Goal: Information Seeking & Learning: Understand process/instructions

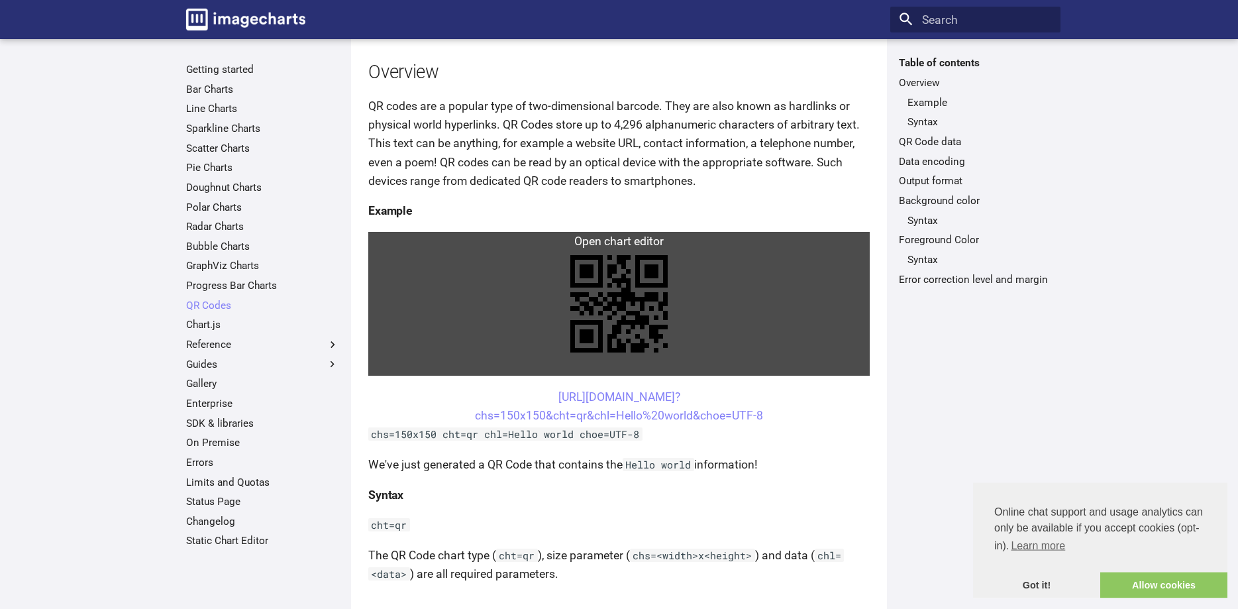
scroll to position [135, 0]
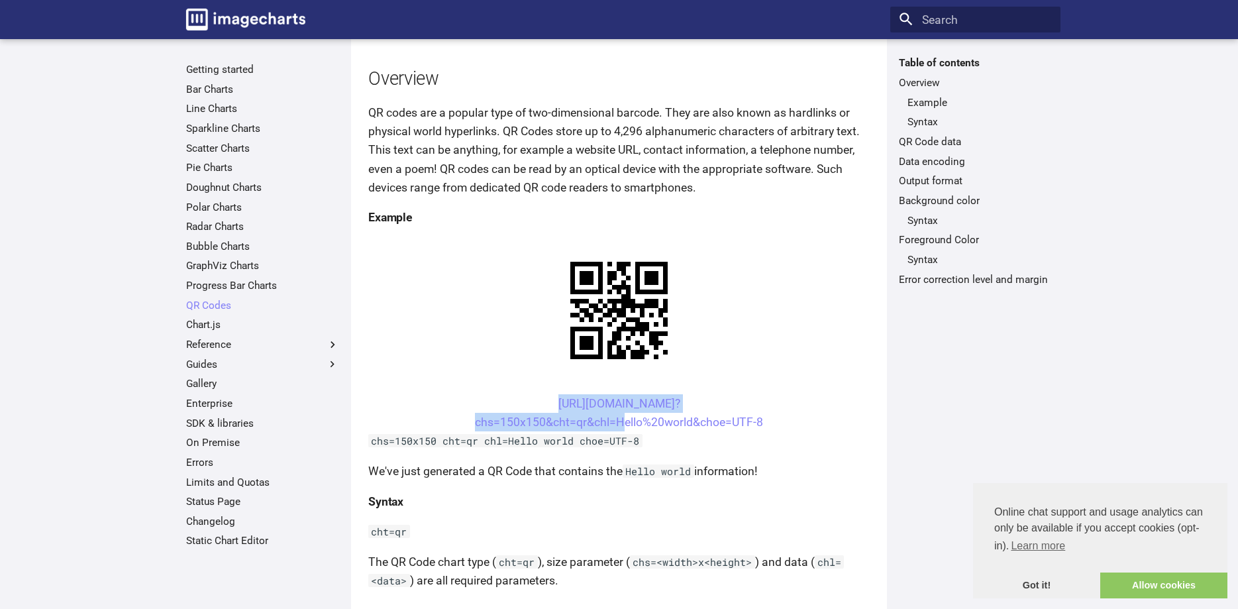
drag, startPoint x: 531, startPoint y: 279, endPoint x: 616, endPoint y: 305, distance: 89.3
click at [616, 394] on center "[URL][DOMAIN_NAME]? chs=150x150&cht=qr&chl=Hello%20world&choe=UTF-8" at bounding box center [619, 412] width 502 height 37
copy link "[URL][DOMAIN_NAME]? chs=150x150&cht=qr&chl="
click at [686, 492] on h4 "Syntax" at bounding box center [619, 501] width 502 height 19
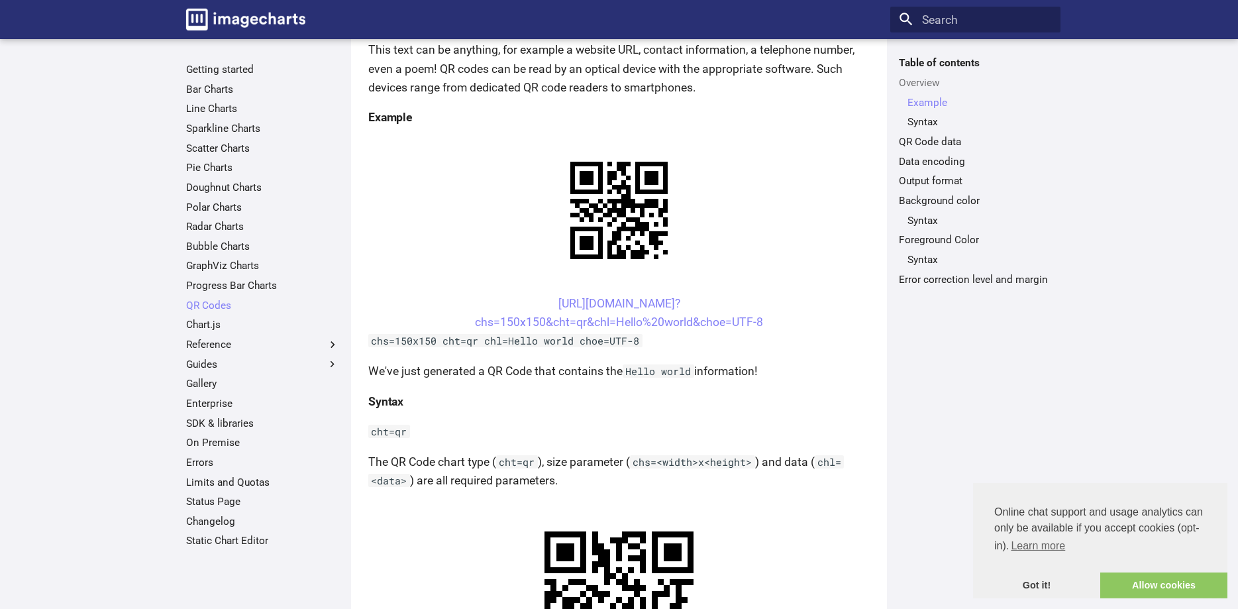
scroll to position [338, 0]
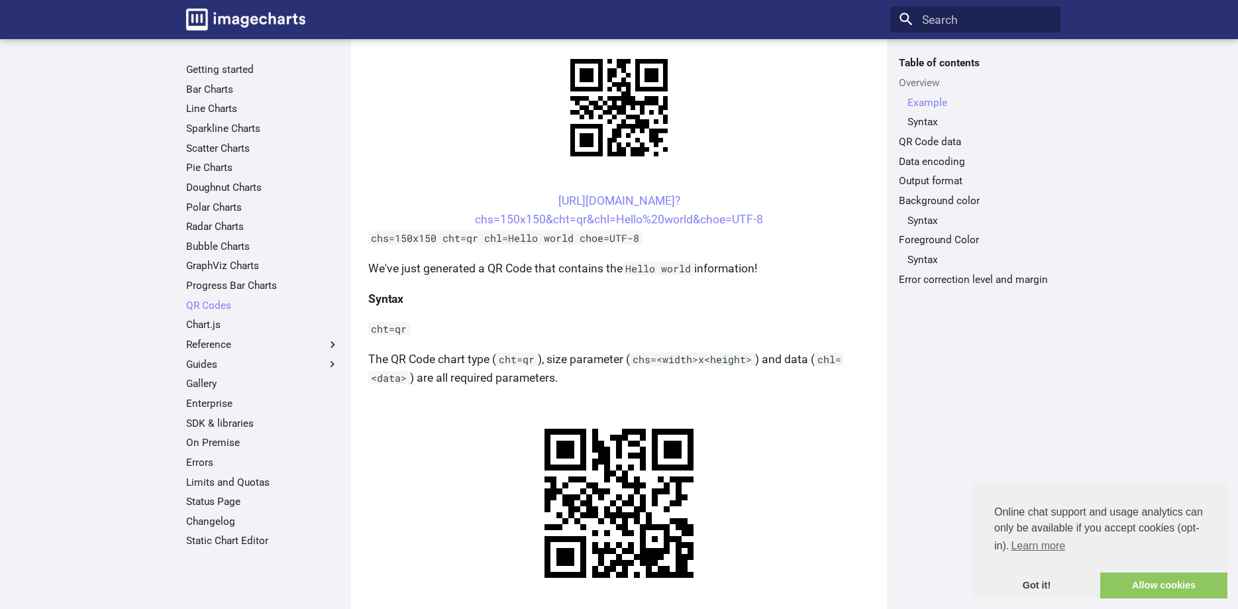
drag, startPoint x: 532, startPoint y: 311, endPoint x: 572, endPoint y: 328, distance: 43.1
copy link "[URL][DOMAIN_NAME]? chs=200x200&cht=qr&chl="
drag, startPoint x: 533, startPoint y: 76, endPoint x: 601, endPoint y: 97, distance: 71.7
click at [615, 191] on center "[URL][DOMAIN_NAME]? chs=150x150&cht=qr&chl=Hello%20world&choe=UTF-8" at bounding box center [619, 209] width 502 height 37
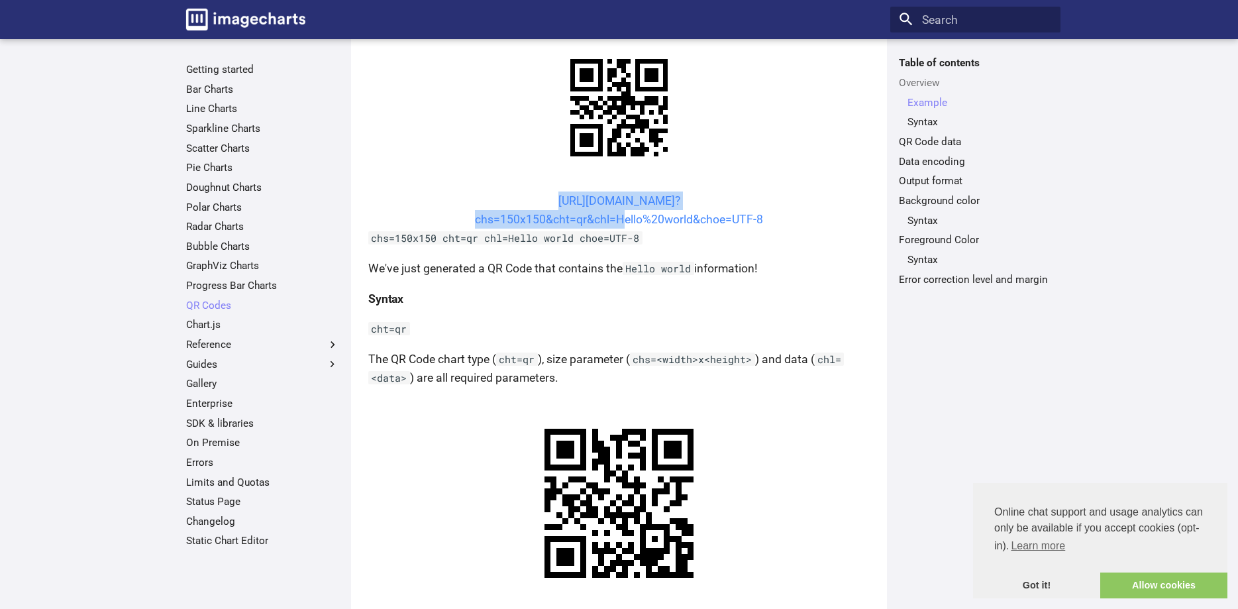
copy link "[URL][DOMAIN_NAME]? chs=150x150&cht=qr&chl="
drag, startPoint x: 533, startPoint y: 76, endPoint x: 590, endPoint y: 95, distance: 60.1
click at [602, 191] on center "[URL][DOMAIN_NAME]? chs=150x150&cht=qr&chl=Hello%20world&choe=UTF-8" at bounding box center [619, 209] width 502 height 37
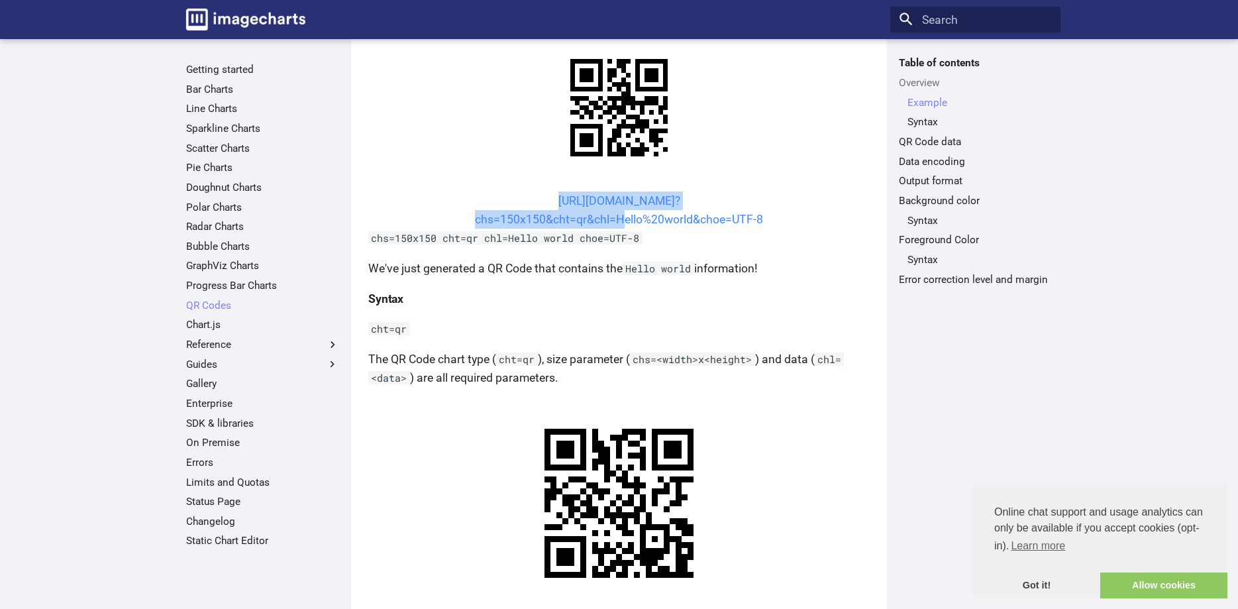
drag, startPoint x: 531, startPoint y: 77, endPoint x: 607, endPoint y: 94, distance: 77.5
click at [614, 191] on center "[URL][DOMAIN_NAME]? chs=150x150&cht=qr&chl=Hello%20world&choe=UTF-8" at bounding box center [619, 209] width 502 height 37
copy link "[URL][DOMAIN_NAME]? chs=150x150&cht=qr&chl="
